Goal: Task Accomplishment & Management: Manage account settings

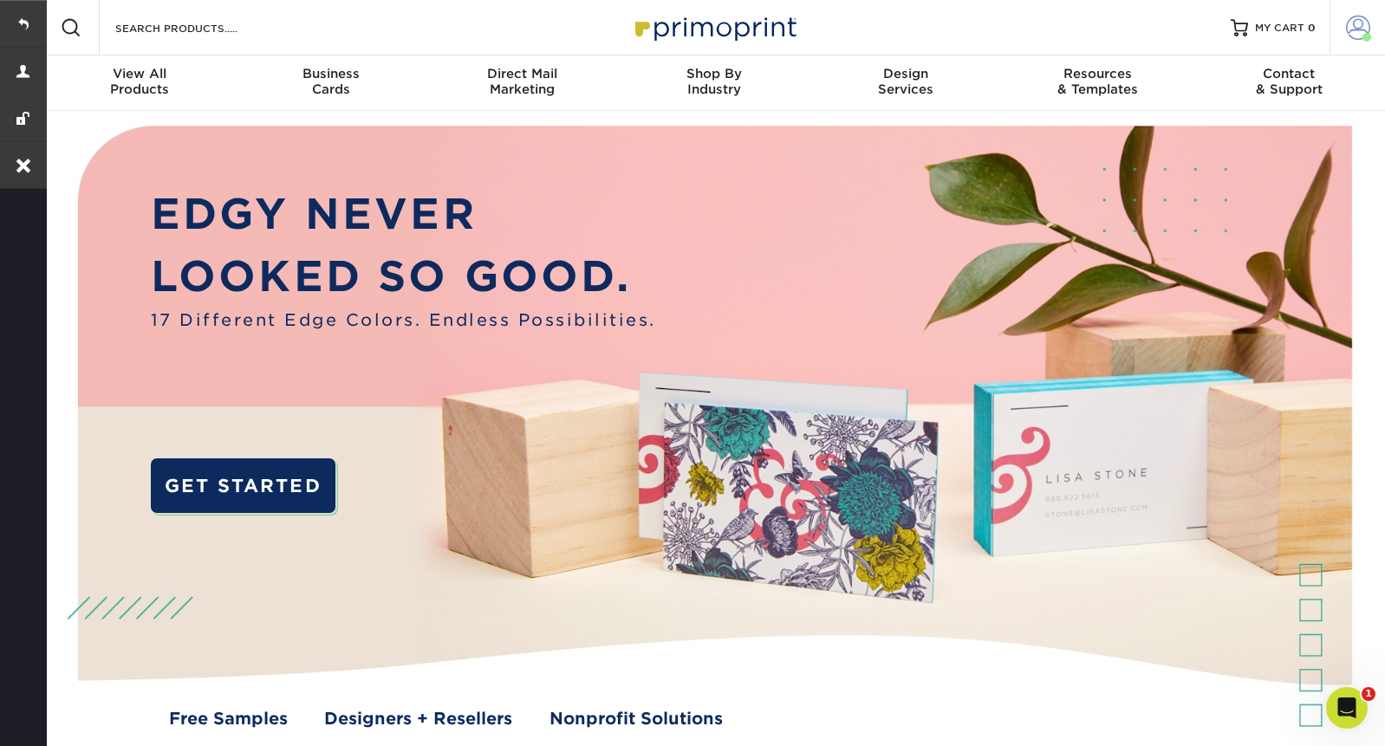
click at [1367, 32] on span at bounding box center [1358, 28] width 24 height 24
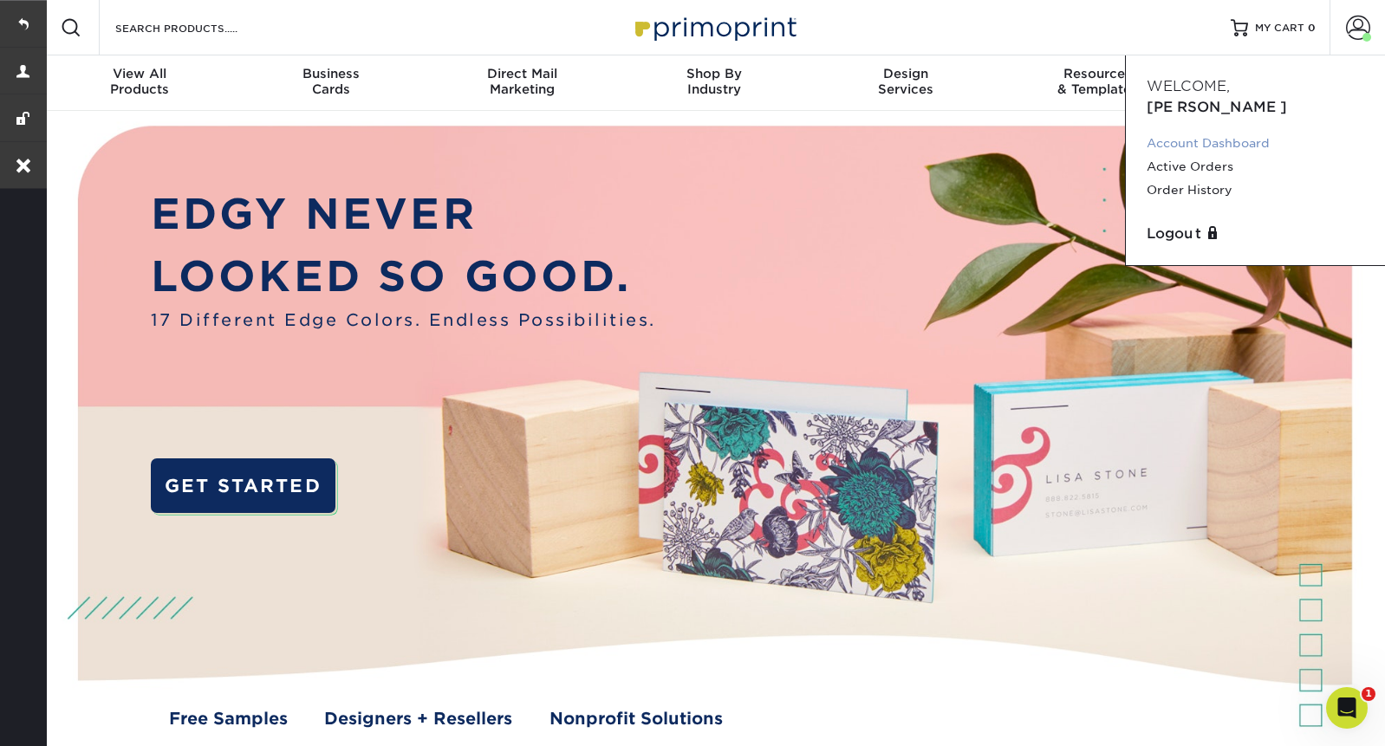
click at [1203, 133] on link "Account Dashboard" at bounding box center [1254, 143] width 217 height 23
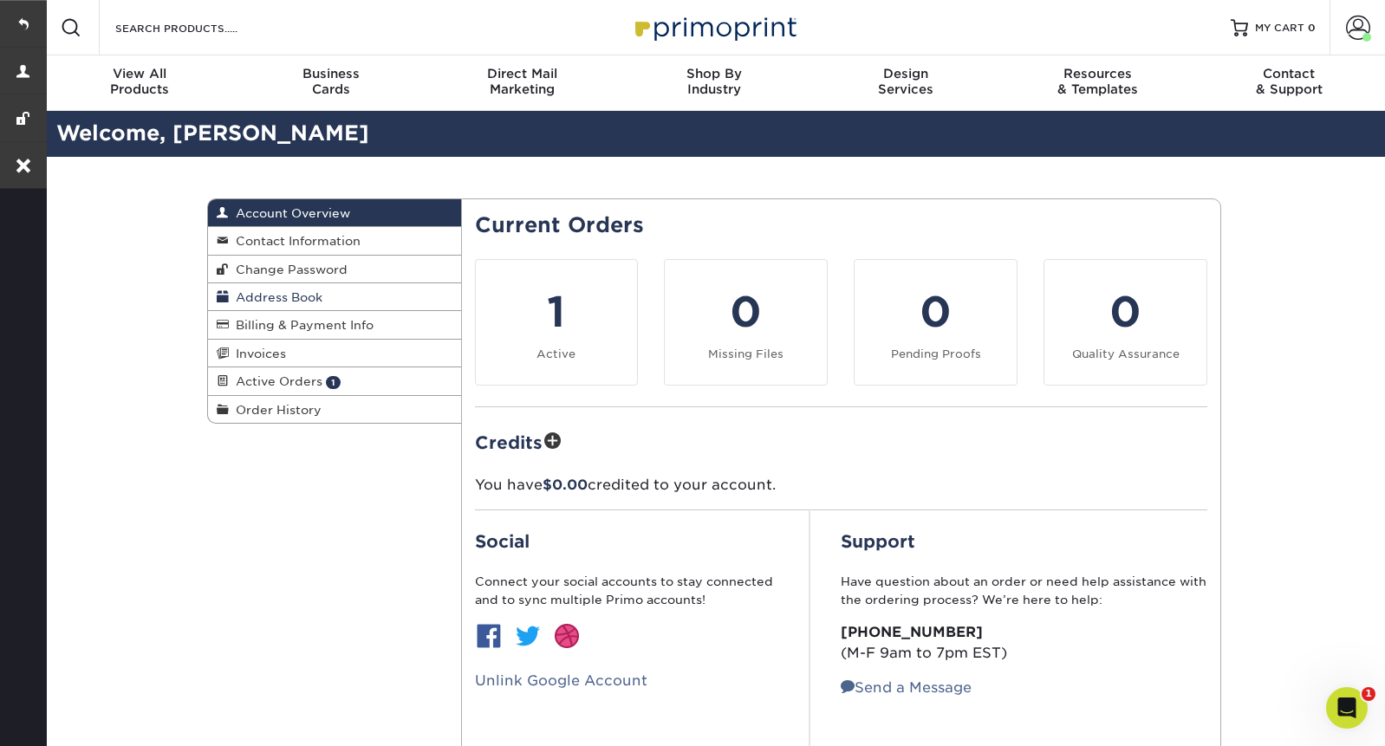
click at [275, 289] on link "Address Book" at bounding box center [334, 297] width 253 height 28
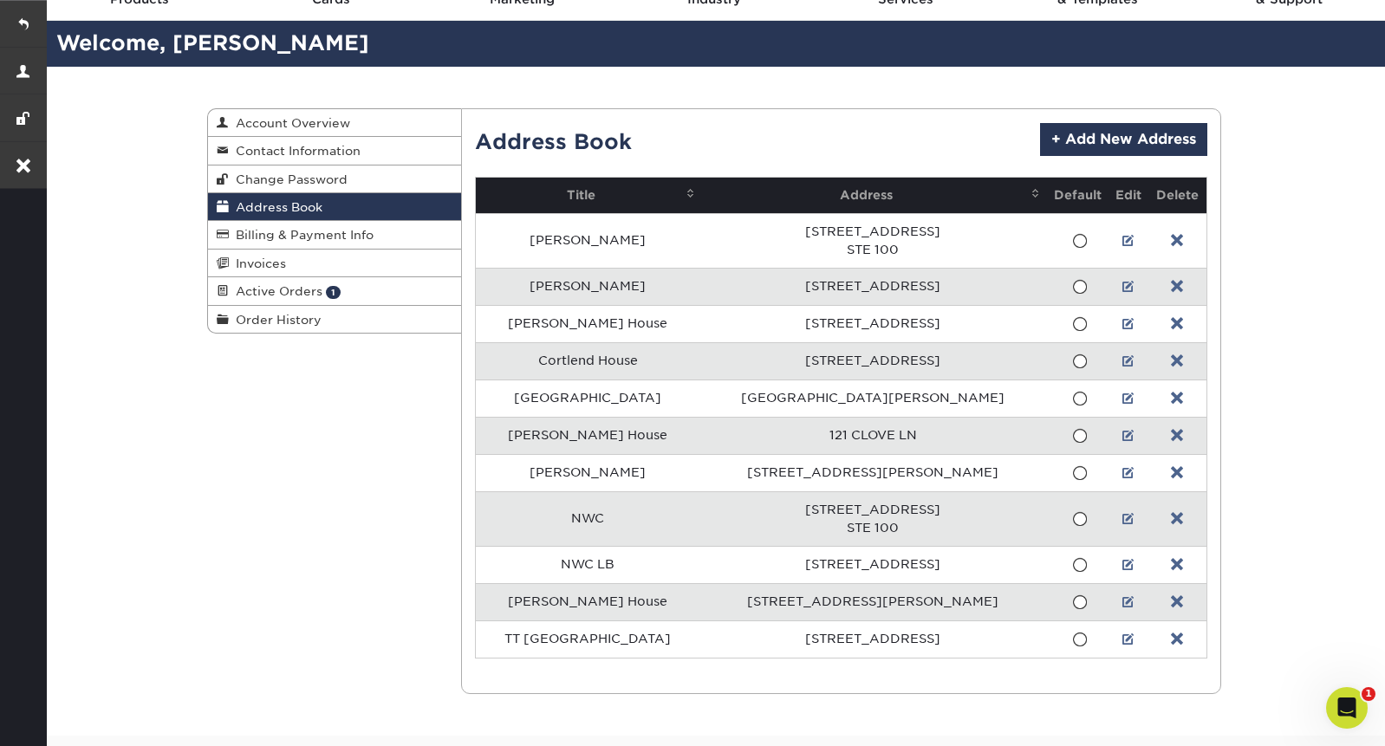
scroll to position [89, 0]
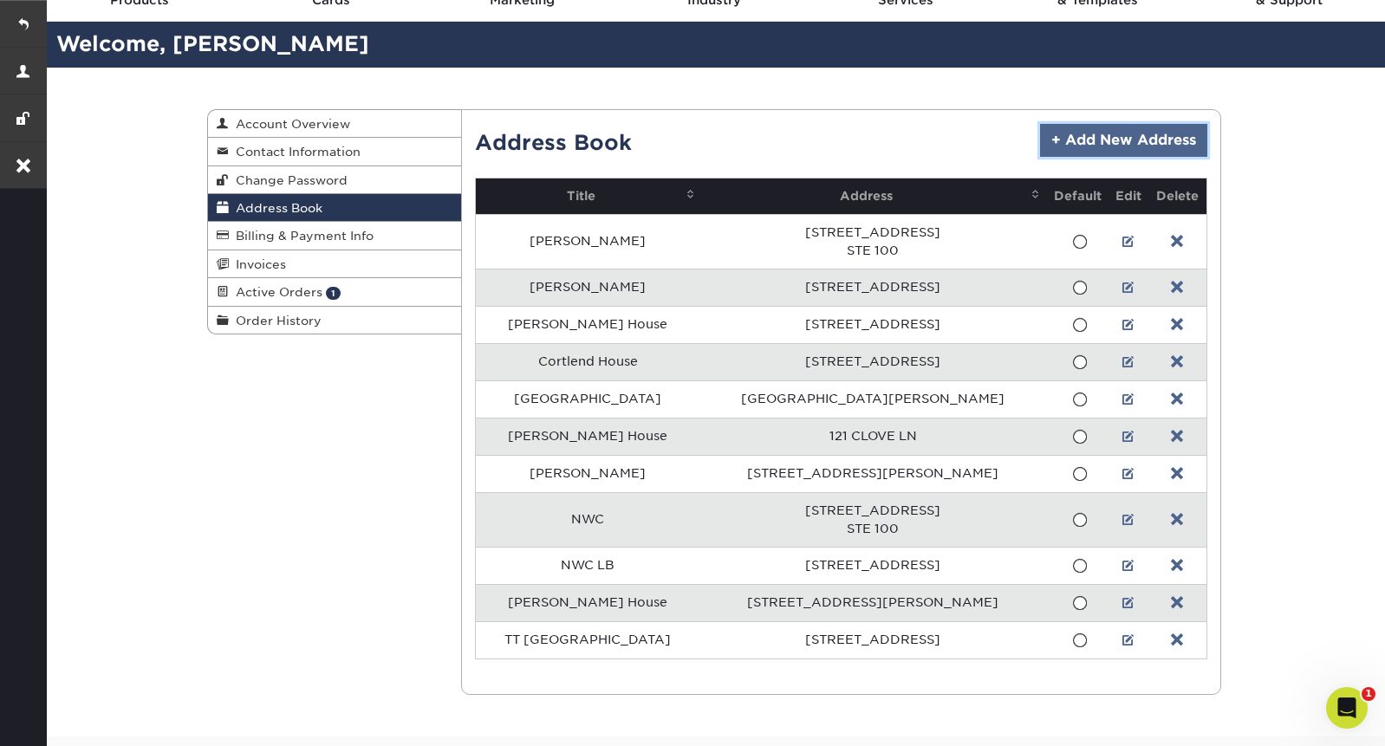
click at [1160, 156] on link "+ Add New Address" at bounding box center [1123, 140] width 167 height 33
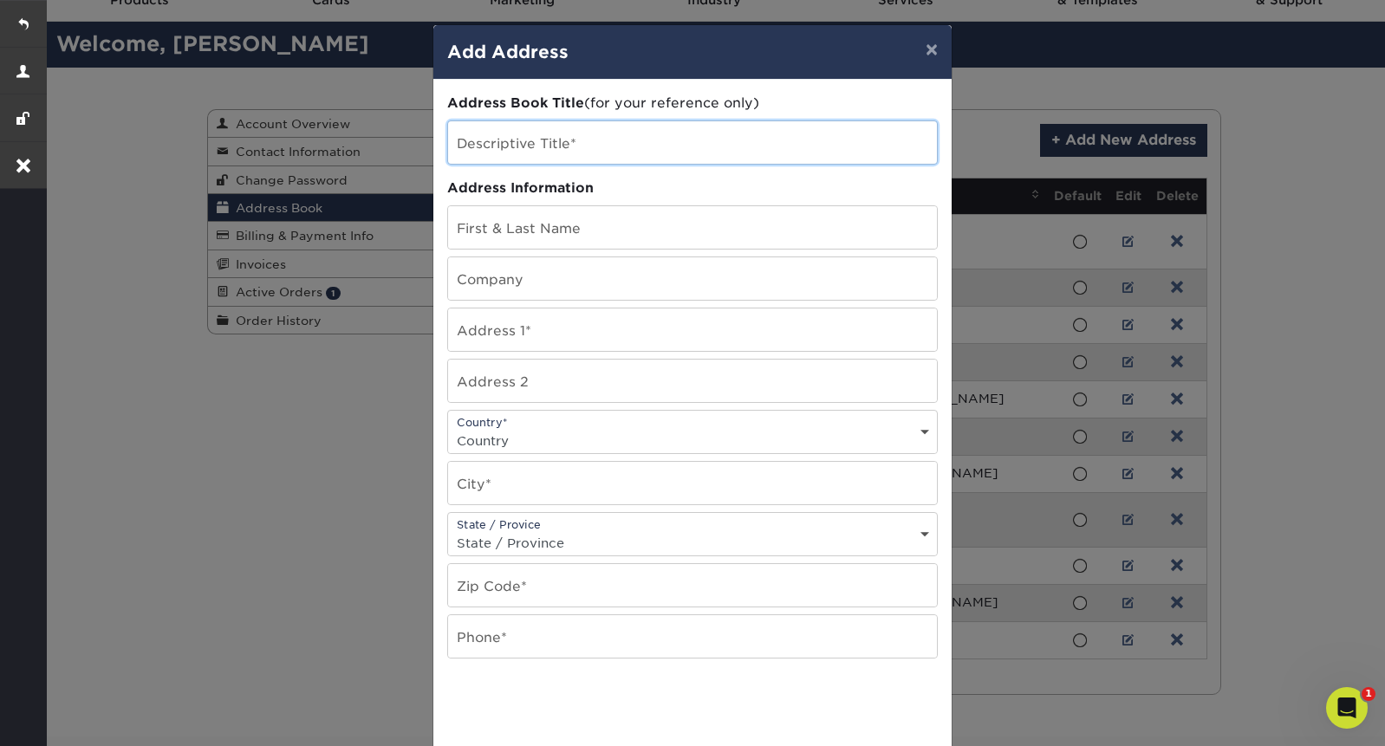
click at [540, 150] on input "text" at bounding box center [692, 142] width 489 height 42
paste input "Coppell"
type input "Coppell"
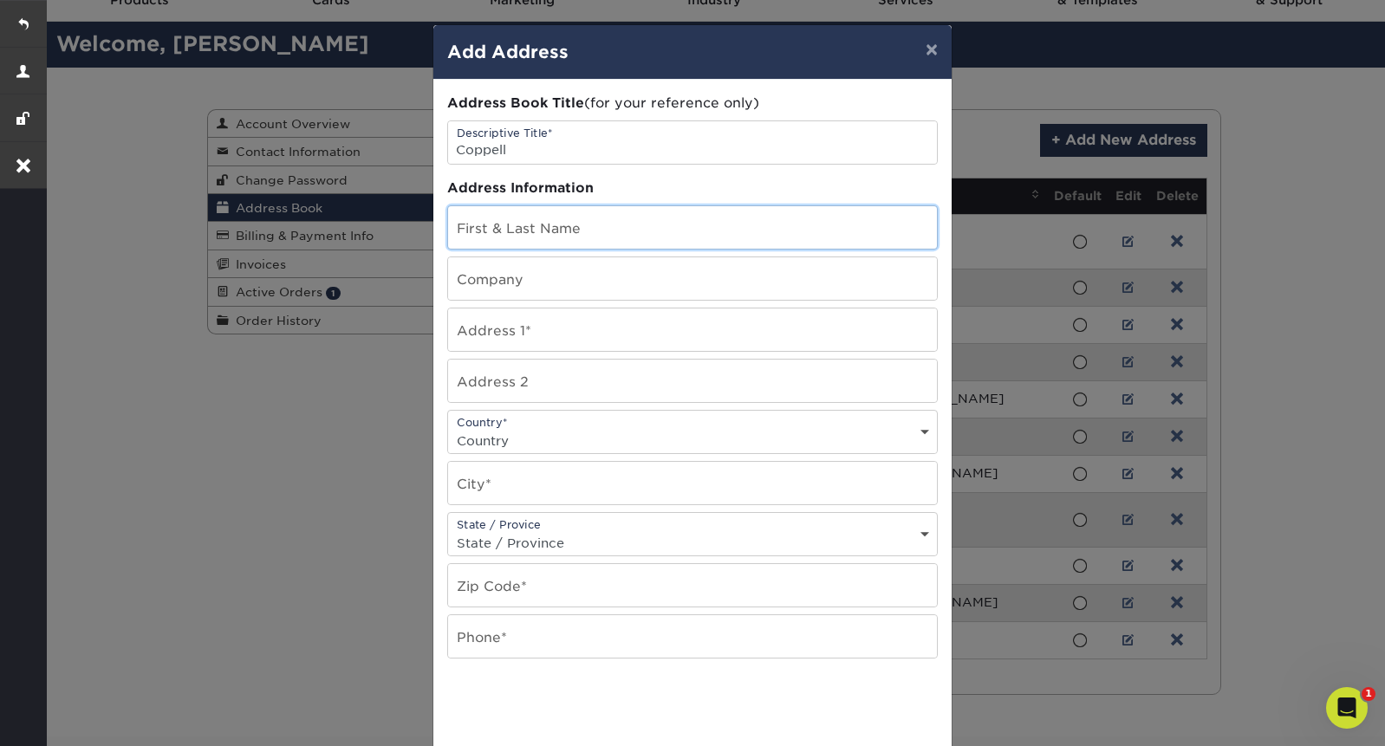
click at [497, 240] on input "text" at bounding box center [692, 227] width 489 height 42
type input "[PERSON_NAME]"
click at [537, 549] on select "State / Province Alabama Alaska Arizona Arkansas California Colorado Connecticu…" at bounding box center [692, 542] width 489 height 25
select select "TX"
click at [448, 530] on select "State / Province Alabama Alaska Arizona Arkansas California Colorado Connecticu…" at bounding box center [692, 542] width 489 height 25
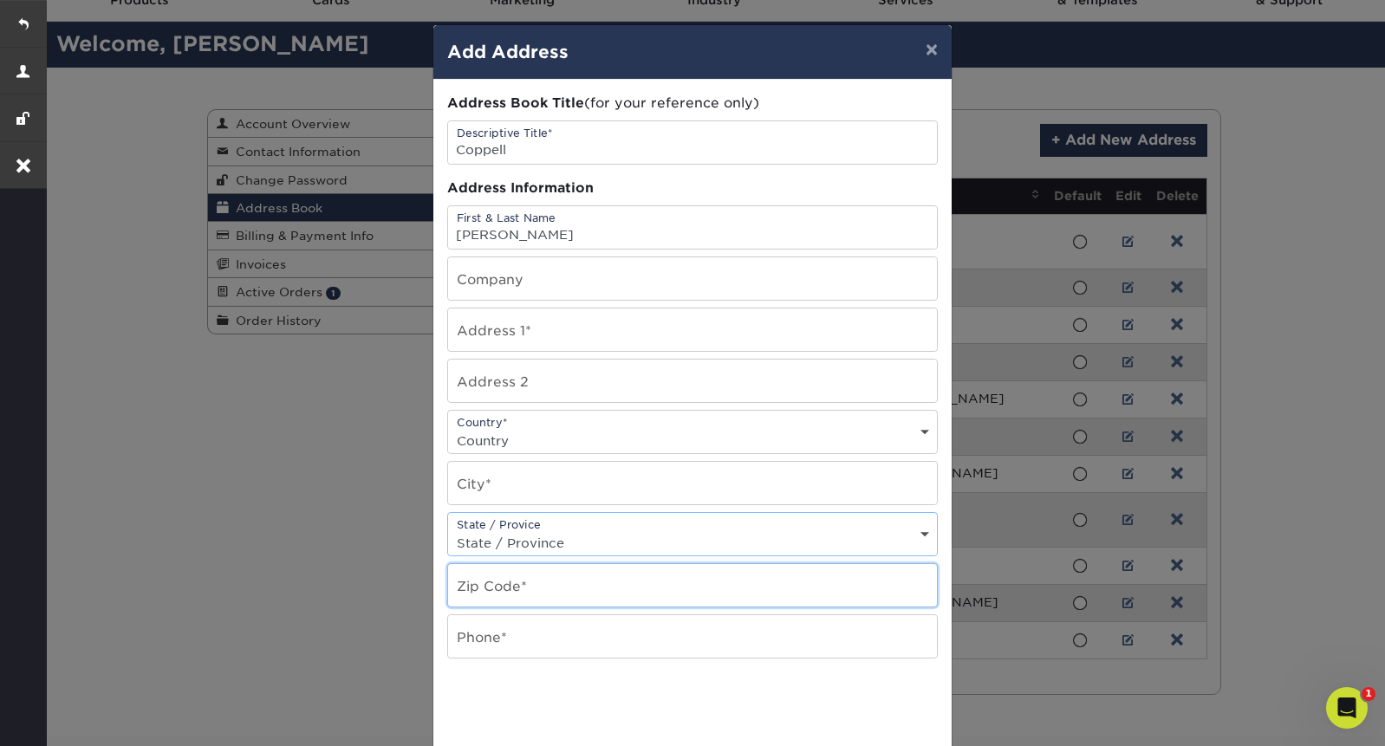
click at [508, 587] on input "text" at bounding box center [692, 585] width 489 height 42
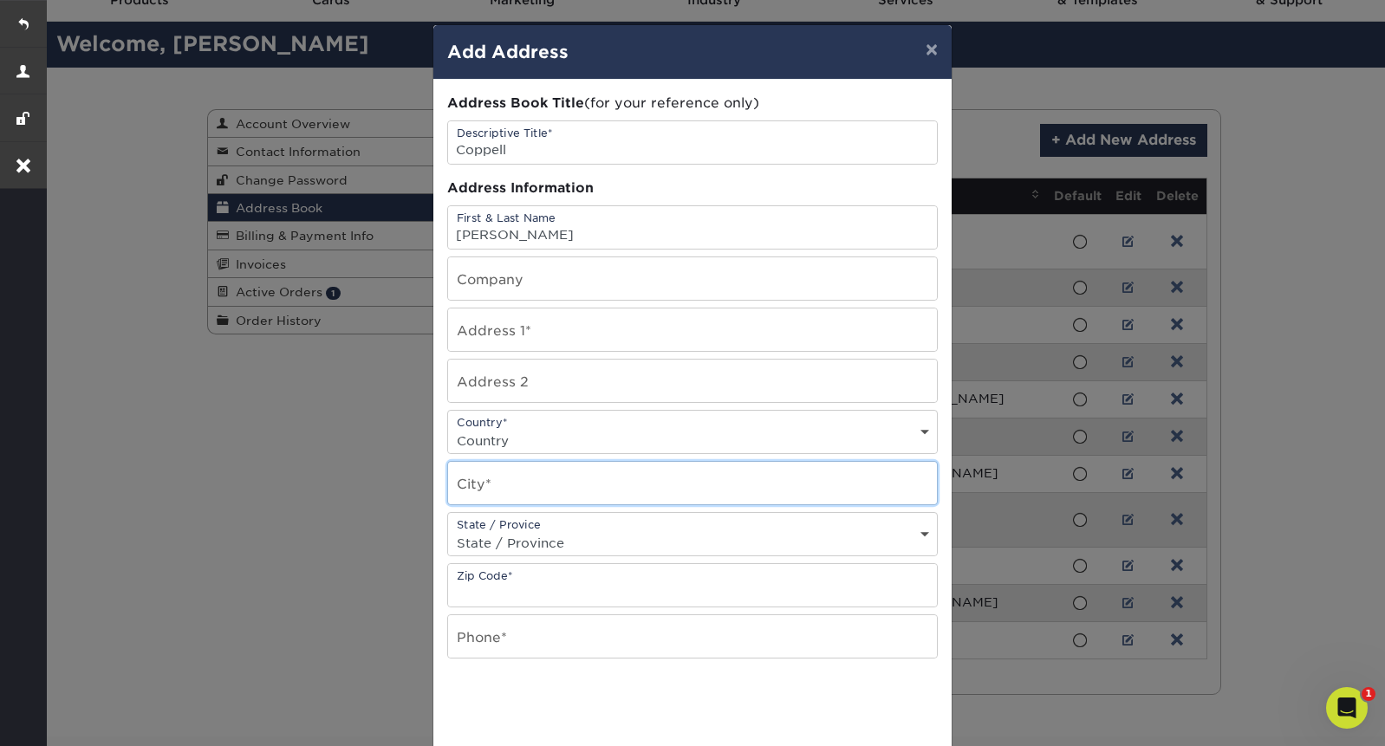
click at [490, 495] on input "text" at bounding box center [692, 483] width 489 height 42
paste input "Coppell"
type input "Coppell"
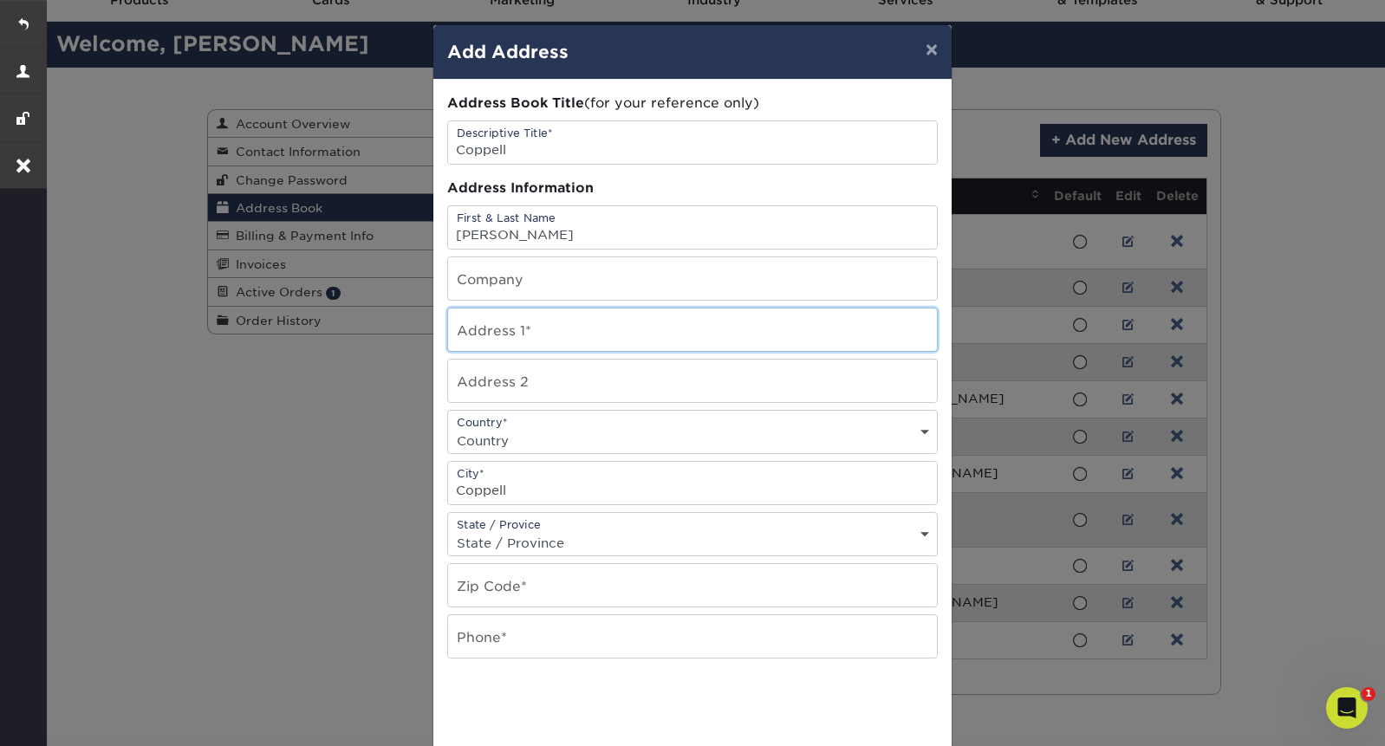
click at [506, 329] on input "text" at bounding box center [692, 329] width 489 height 42
paste input "200 East Beltline Road Unit 504"
type input "200 East Beltline Road Unit 504"
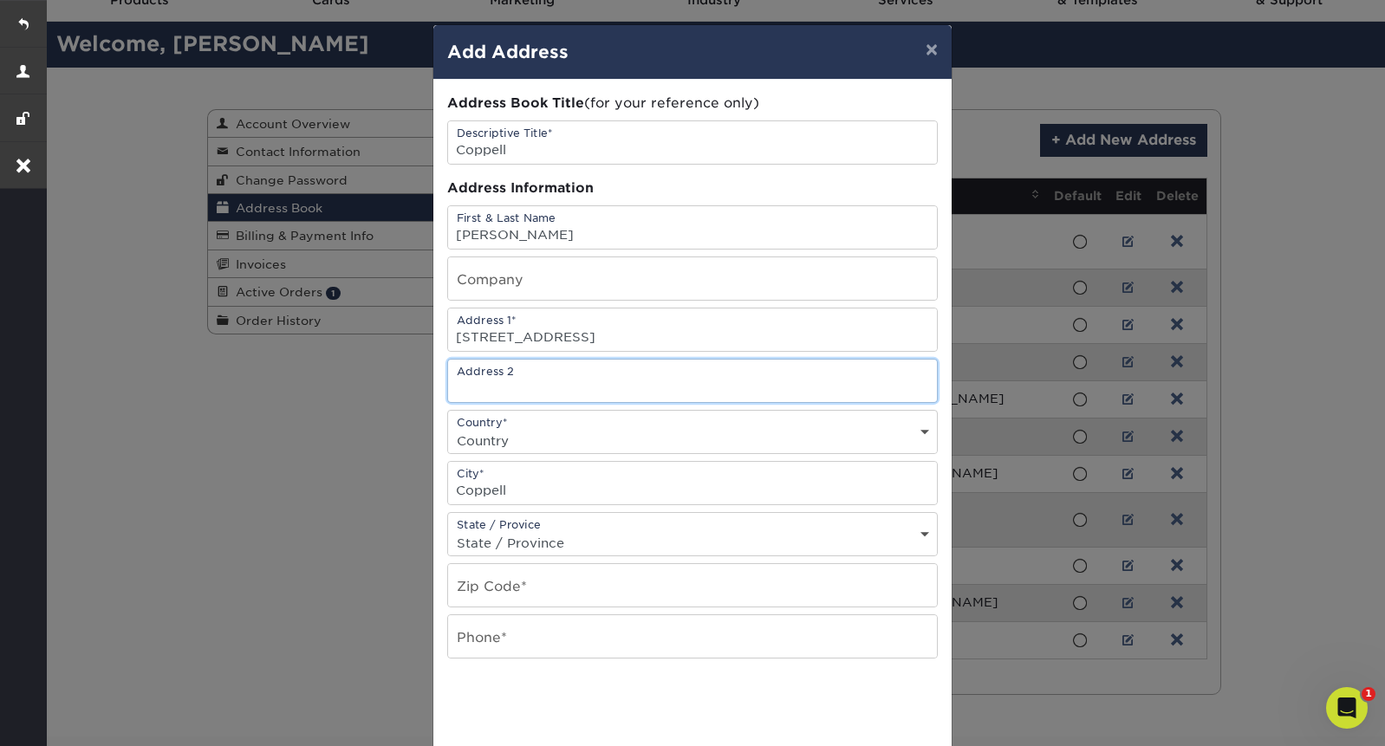
click at [508, 387] on input "text" at bounding box center [692, 381] width 489 height 42
type input "Unit 504"
drag, startPoint x: 613, startPoint y: 335, endPoint x: 718, endPoint y: 341, distance: 105.8
click at [718, 341] on input "200 East Beltline Road Unit 504" at bounding box center [692, 329] width 489 height 42
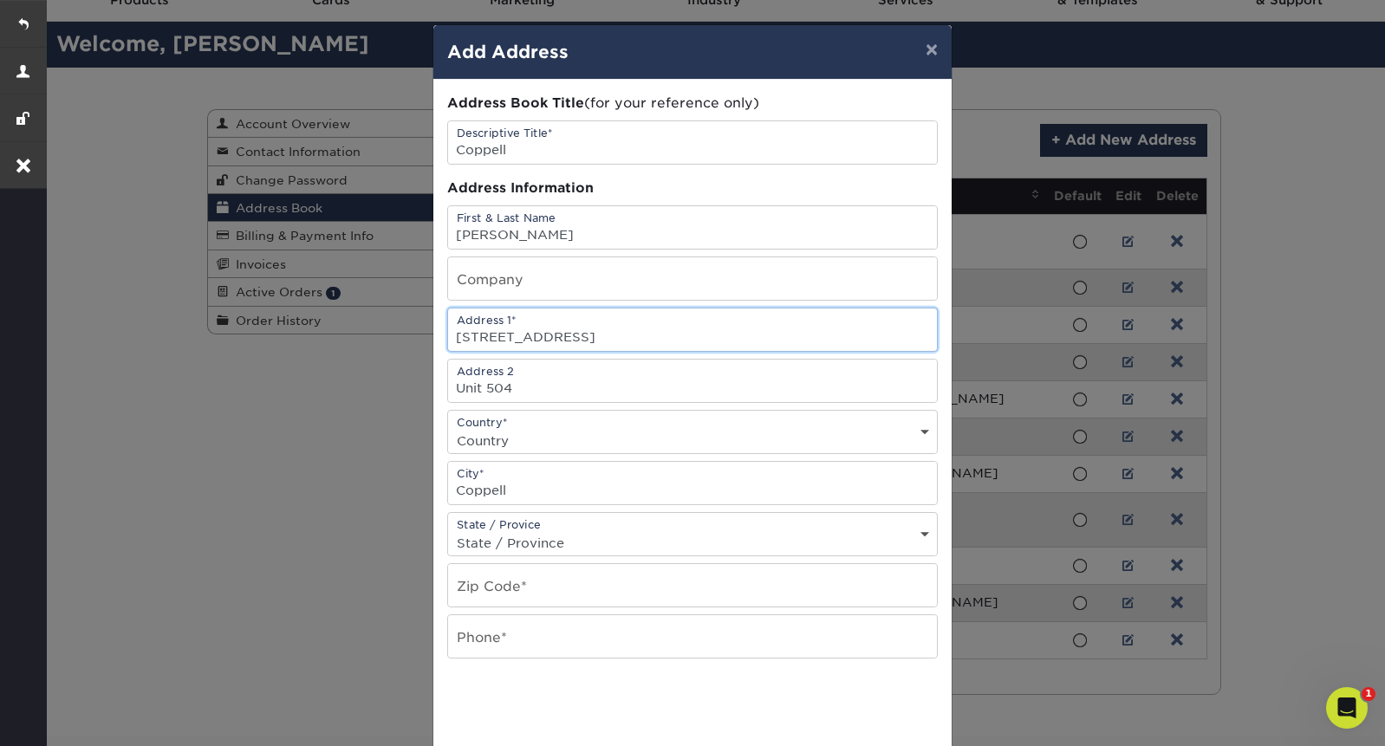
type input "[STREET_ADDRESS]"
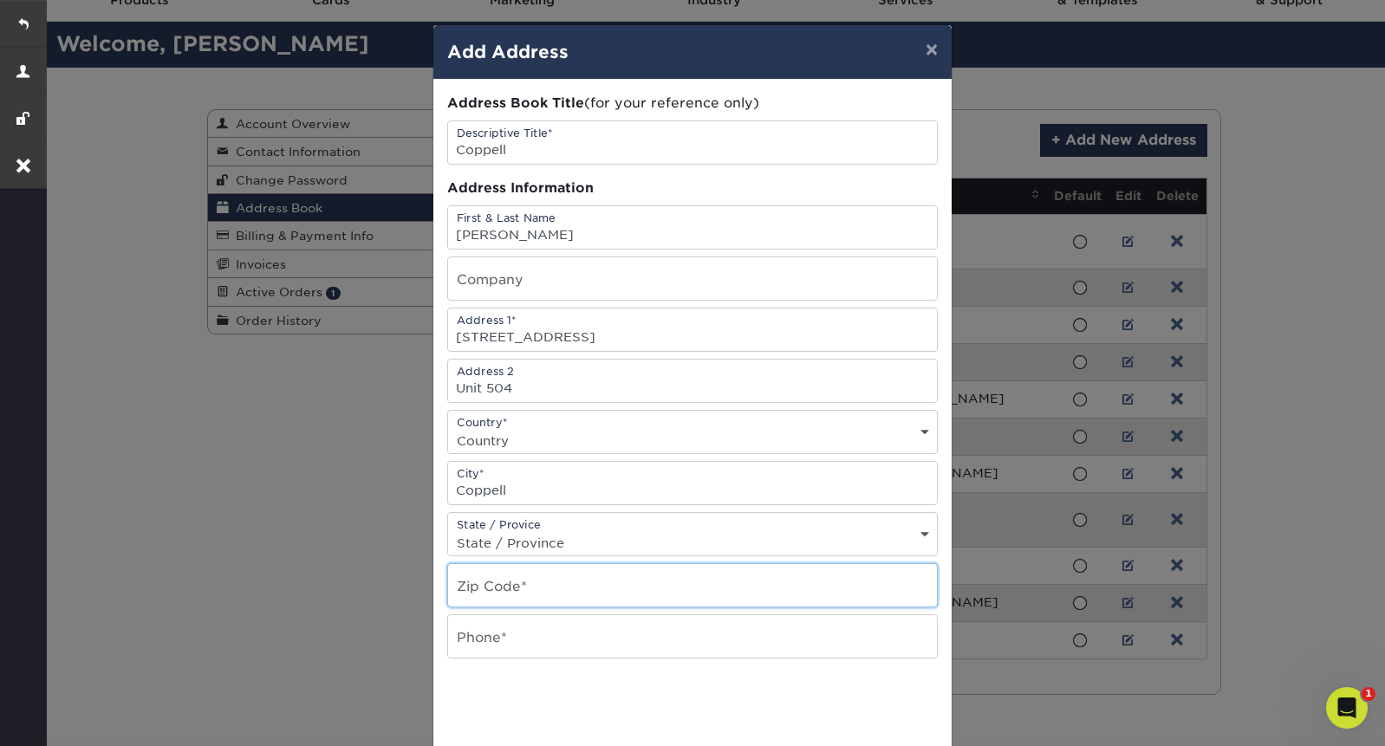
click at [494, 596] on input "text" at bounding box center [692, 585] width 489 height 42
type input "v"
paste input "75019"
type input "75019"
click at [482, 639] on input "text" at bounding box center [692, 636] width 489 height 42
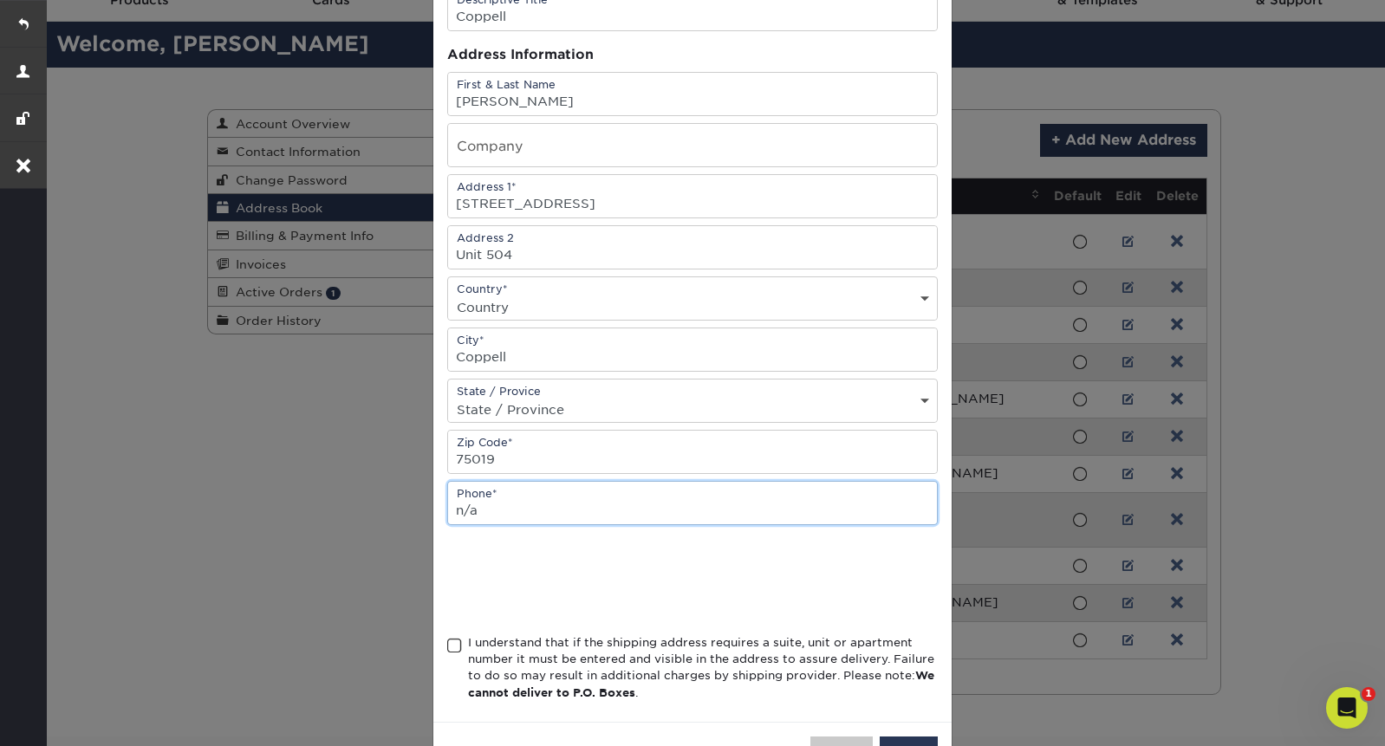
scroll to position [134, 0]
type input "n/a"
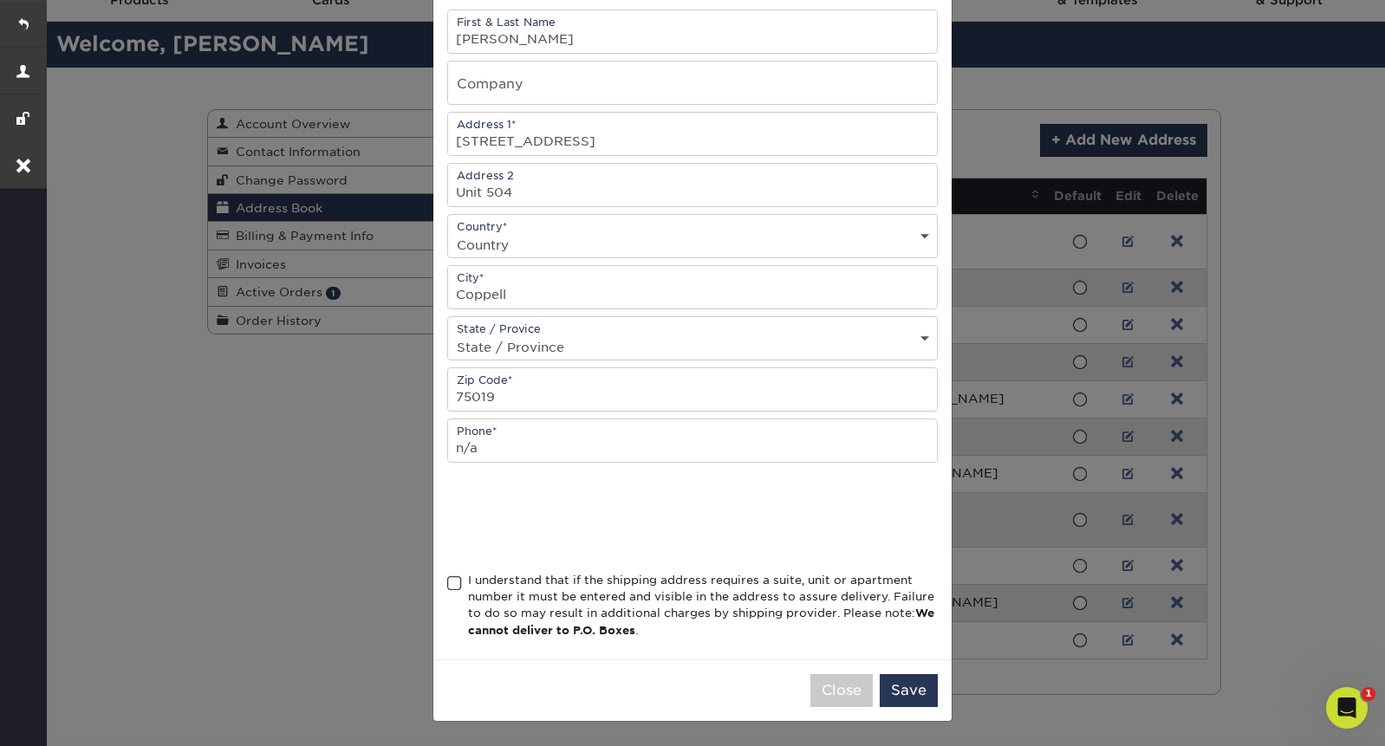
click at [456, 590] on span at bounding box center [454, 583] width 15 height 16
click at [0, 0] on input "I understand that if the shipping address requires a suite, unit or apartment n…" at bounding box center [0, 0] width 0 height 0
click at [906, 698] on button "Save" at bounding box center [909, 690] width 58 height 33
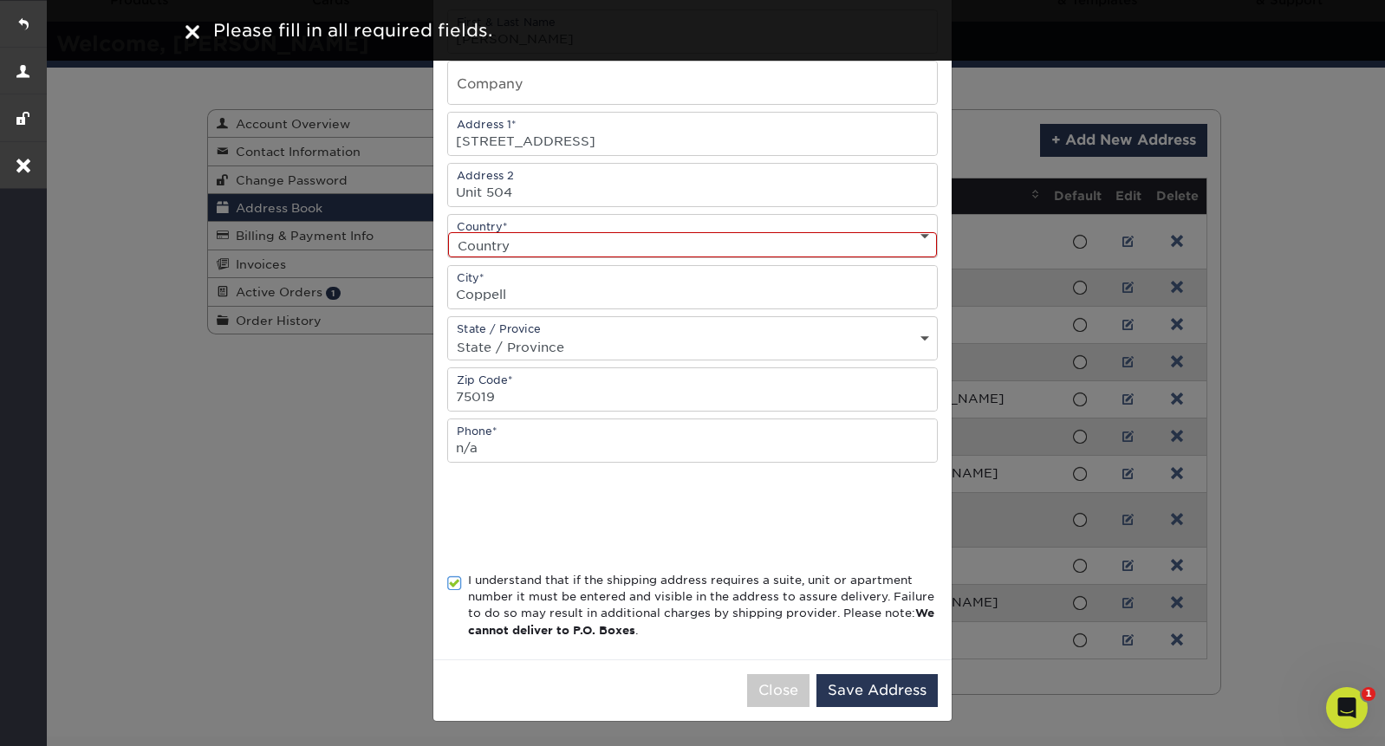
click at [542, 243] on select "Country United States Canada ----------------------------- Afghanistan Albania …" at bounding box center [692, 244] width 489 height 25
select select "US"
click at [448, 232] on select "Country United States Canada ----------------------------- Afghanistan Albania …" at bounding box center [692, 244] width 489 height 25
click at [870, 699] on button "Save Address" at bounding box center [876, 690] width 121 height 33
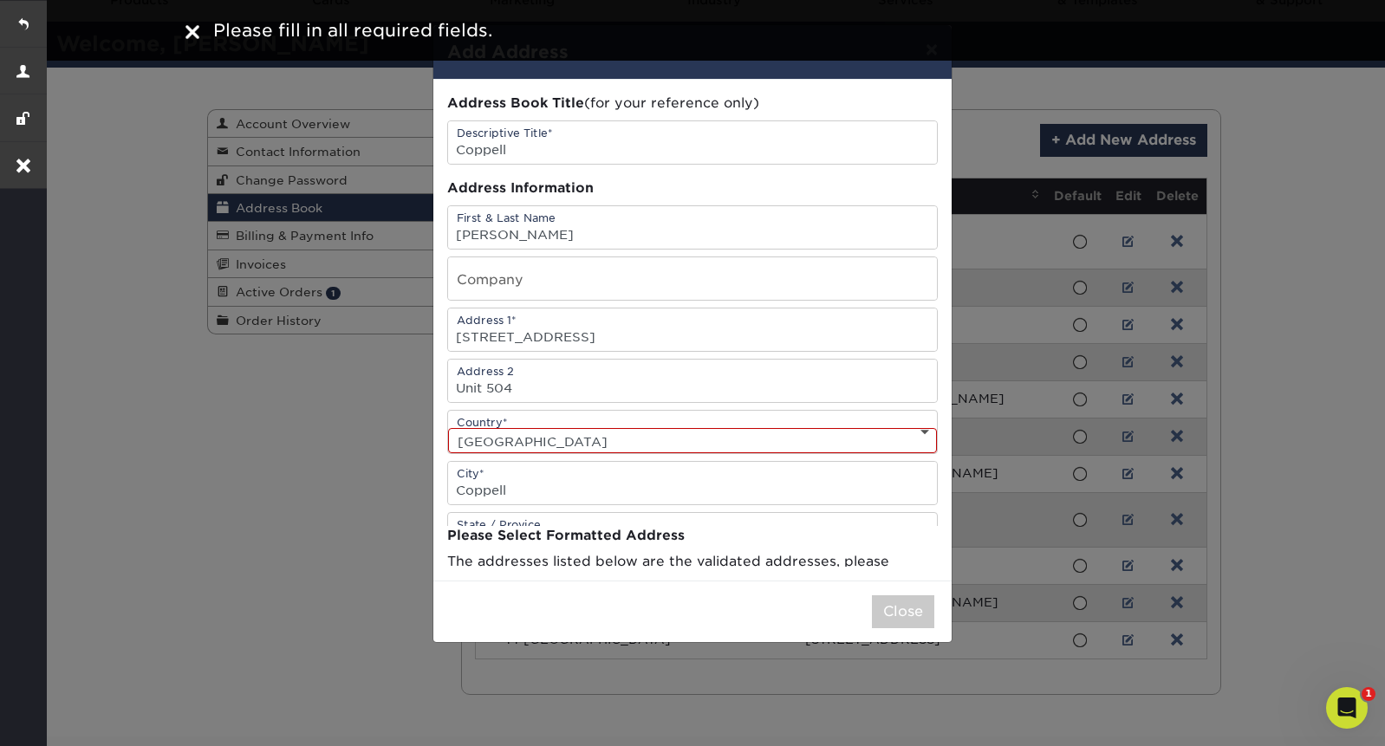
scroll to position [0, 0]
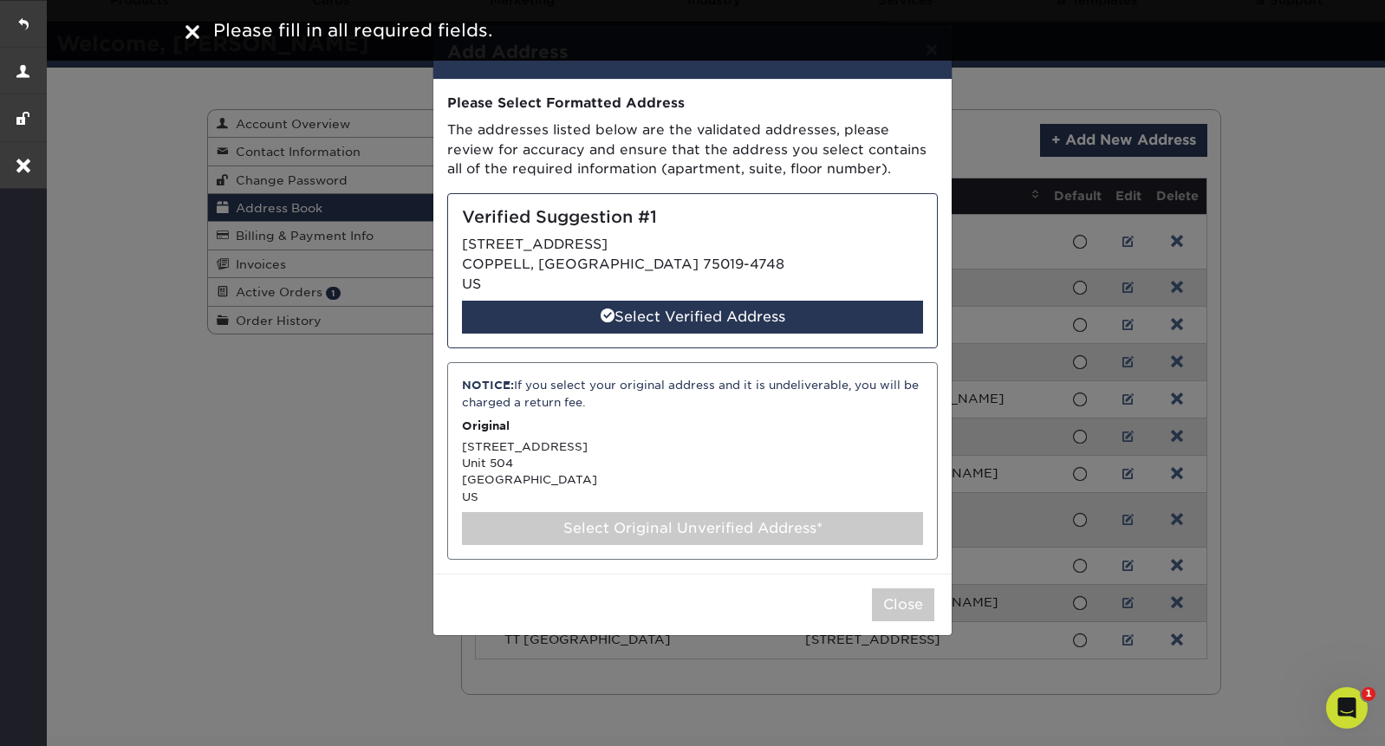
click at [713, 536] on div "Select Original Unverified Address*" at bounding box center [692, 528] width 461 height 33
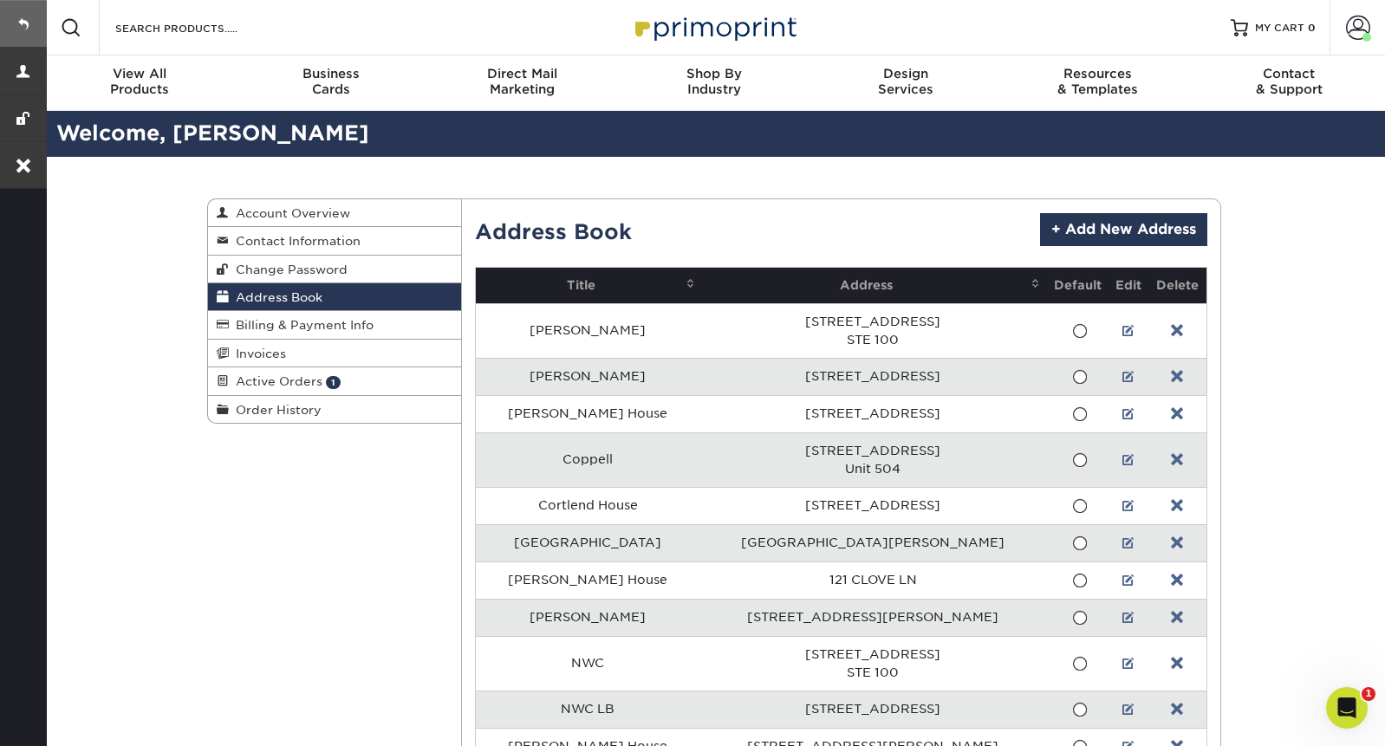
click at [35, 11] on link at bounding box center [23, 23] width 47 height 47
